Goal: Task Accomplishment & Management: Use online tool/utility

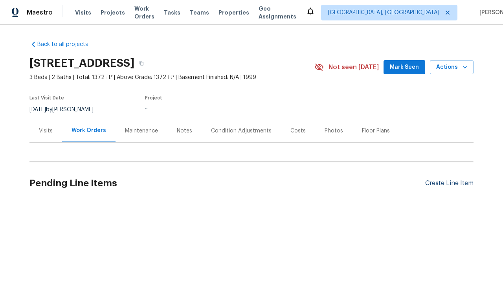
click at [446, 183] on div "Create Line Item" at bounding box center [449, 183] width 48 height 7
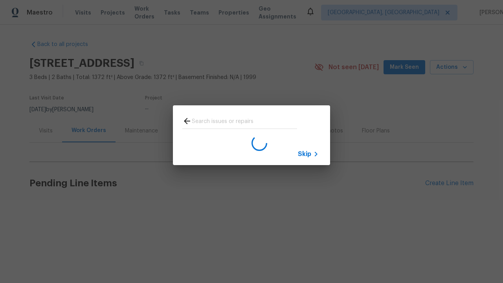
click at [305, 154] on span "Skip" at bounding box center [304, 154] width 13 height 8
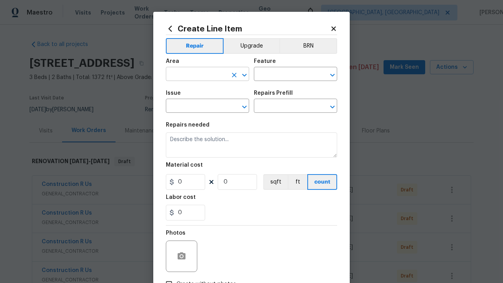
click at [193, 75] on input "text" at bounding box center [196, 75] width 61 height 12
type input "Bedroom"
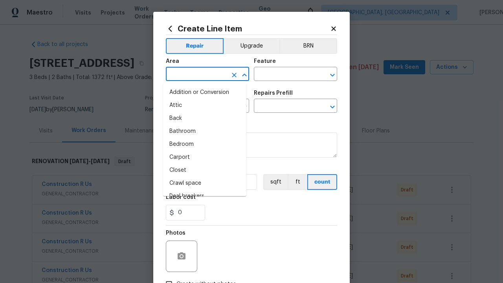
click at [202, 144] on li "Bedroom" at bounding box center [204, 144] width 83 height 13
type input "Bedroom"
